Goal: Task Accomplishment & Management: Manage account settings

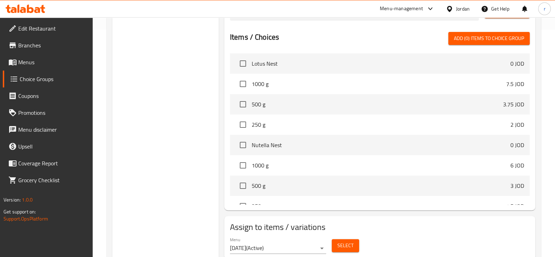
scroll to position [208, 0]
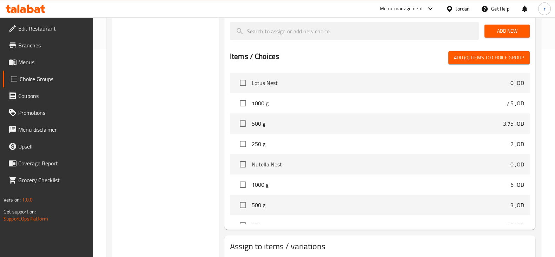
click at [181, 118] on div "Choice Groups your choice of : 2" at bounding box center [165, 76] width 106 height 410
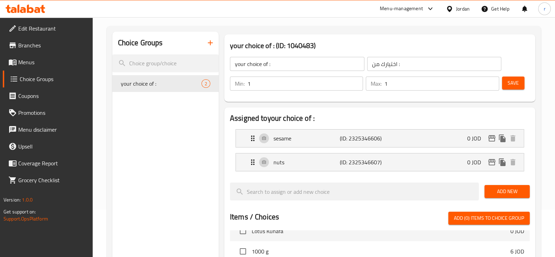
scroll to position [0, 0]
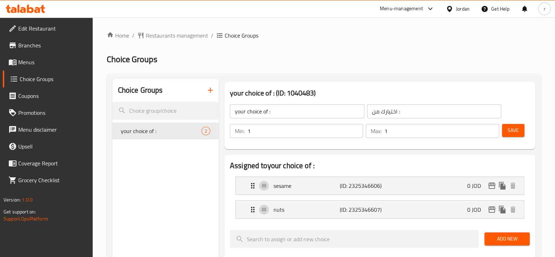
drag, startPoint x: 43, startPoint y: 64, endPoint x: 1, endPoint y: 77, distance: 43.3
click at [43, 64] on span "Menus" at bounding box center [52, 62] width 69 height 8
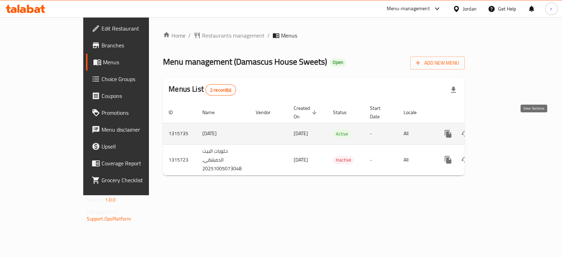
click at [503, 130] on icon "enhanced table" at bounding box center [498, 134] width 8 height 8
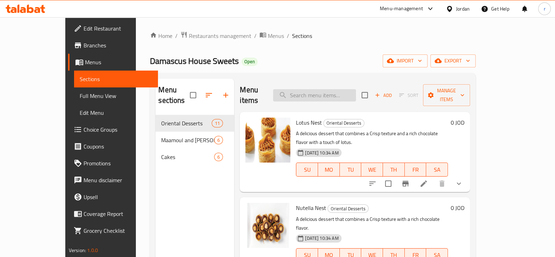
click at [348, 92] on input "search" at bounding box center [314, 95] width 83 height 12
paste input "Yunanyh"
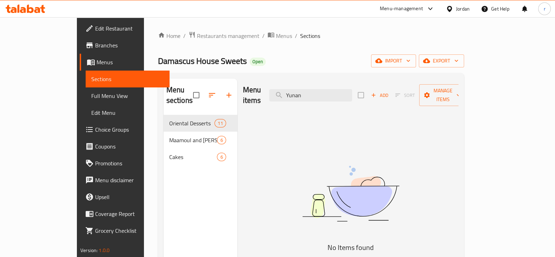
type input "Yuna"
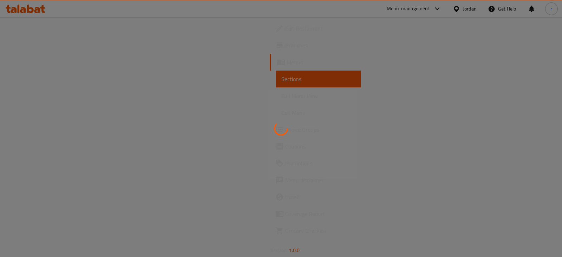
click at [340, 125] on div at bounding box center [281, 128] width 562 height 257
click at [340, 126] on div at bounding box center [281, 128] width 562 height 257
click at [228, 90] on div at bounding box center [281, 128] width 562 height 257
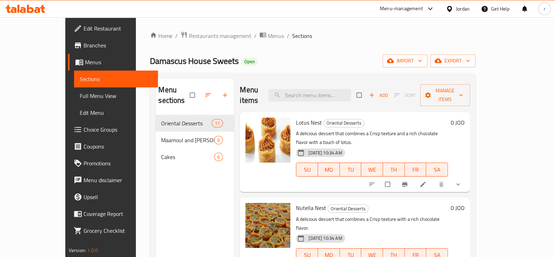
click at [334, 97] on div "Menu items Add Sort Manage items" at bounding box center [355, 95] width 230 height 33
click at [336, 95] on div "Menu items Add Sort Manage items" at bounding box center [355, 95] width 230 height 33
click at [344, 89] on input "search" at bounding box center [309, 95] width 83 height 12
paste input "Yunanyh"
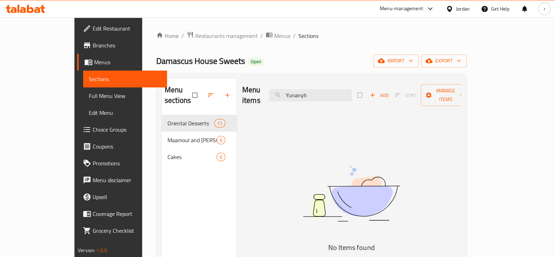
type input "Yunanyh"
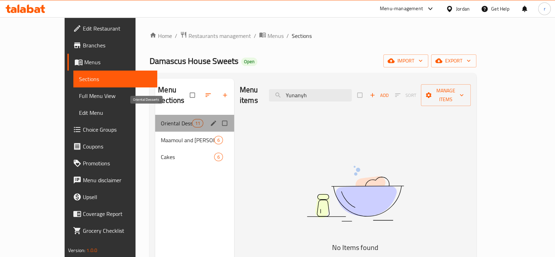
click at [161, 119] on span "Oriental Desserts" at bounding box center [176, 123] width 31 height 8
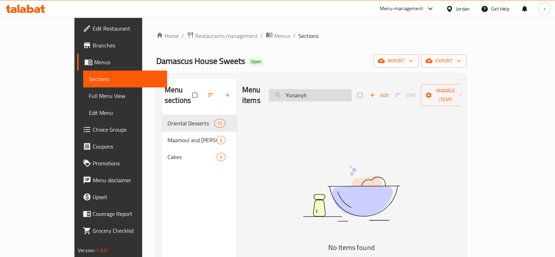
click at [317, 89] on input "Yunanyh" at bounding box center [310, 95] width 83 height 12
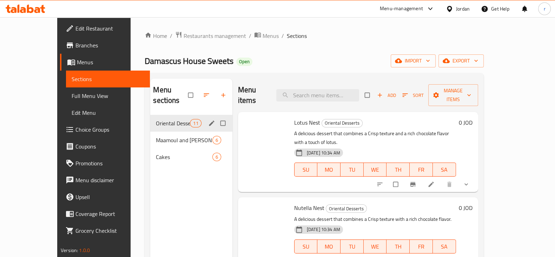
click at [156, 119] on span "Oriental Desserts" at bounding box center [173, 123] width 34 height 8
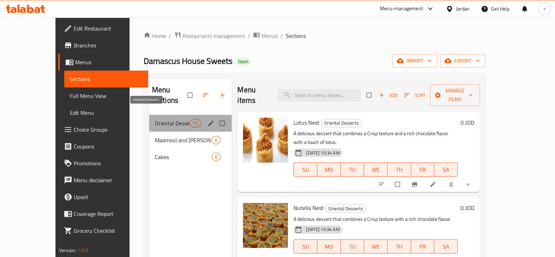
click at [155, 119] on span "Oriental Desserts" at bounding box center [172, 123] width 35 height 8
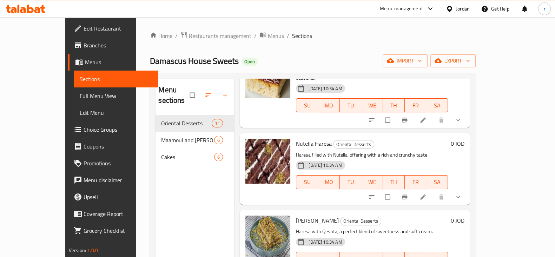
scroll to position [604, 0]
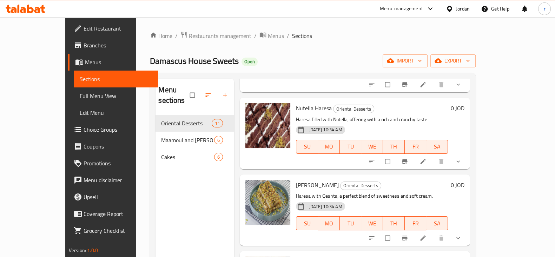
click at [84, 128] on span "Choice Groups" at bounding box center [118, 129] width 69 height 8
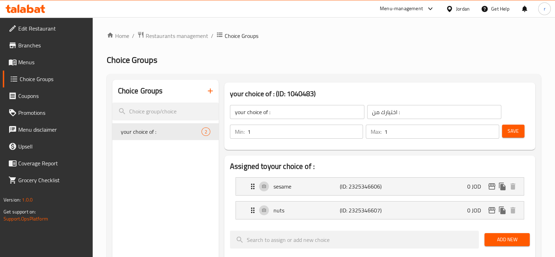
click at [33, 64] on span "Menus" at bounding box center [52, 62] width 69 height 8
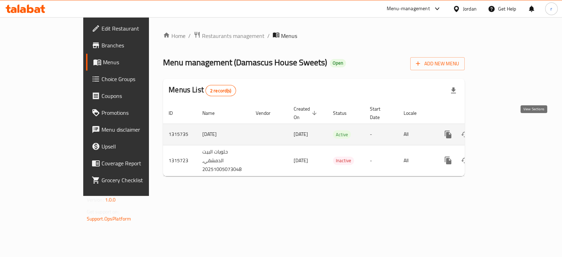
click at [507, 132] on link "enhanced table" at bounding box center [498, 134] width 17 height 17
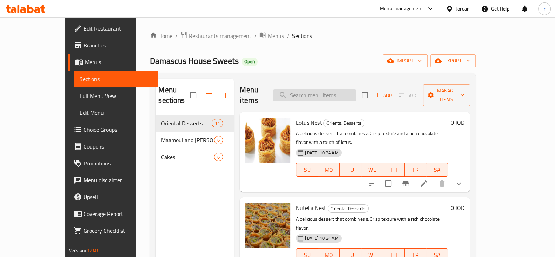
click at [323, 90] on input "search" at bounding box center [314, 95] width 83 height 12
paste input "Yunanyh"
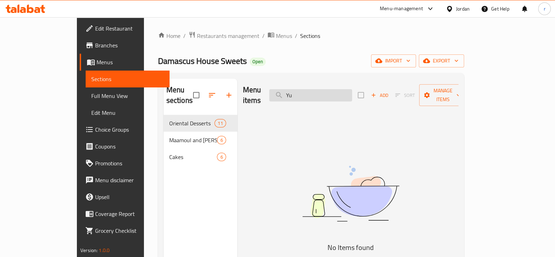
type input "Y"
drag, startPoint x: 338, startPoint y: 91, endPoint x: 382, endPoint y: 131, distance: 59.9
click at [357, 114] on div "Menu items Add Sort Manage items No Items found" at bounding box center [347, 207] width 221 height 257
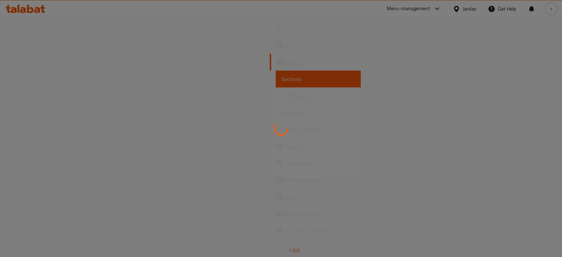
click at [392, 57] on div at bounding box center [281, 128] width 562 height 257
click at [362, 65] on div at bounding box center [281, 128] width 562 height 257
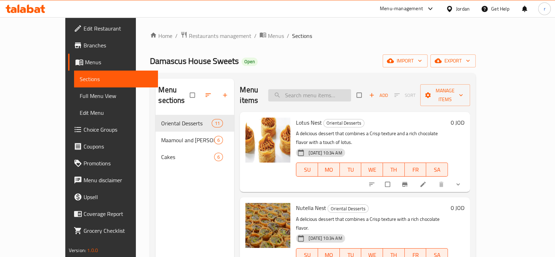
click at [315, 89] on input "search" at bounding box center [309, 95] width 83 height 12
type input "y"
